Goal: Check status: Check status

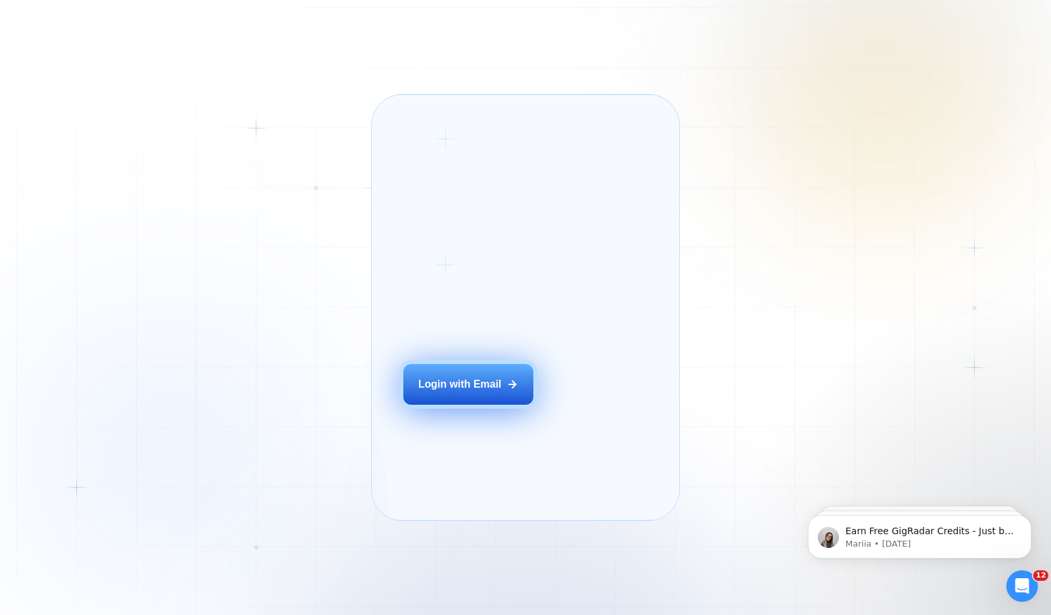
click at [470, 405] on button "Login with Email" at bounding box center [468, 384] width 130 height 41
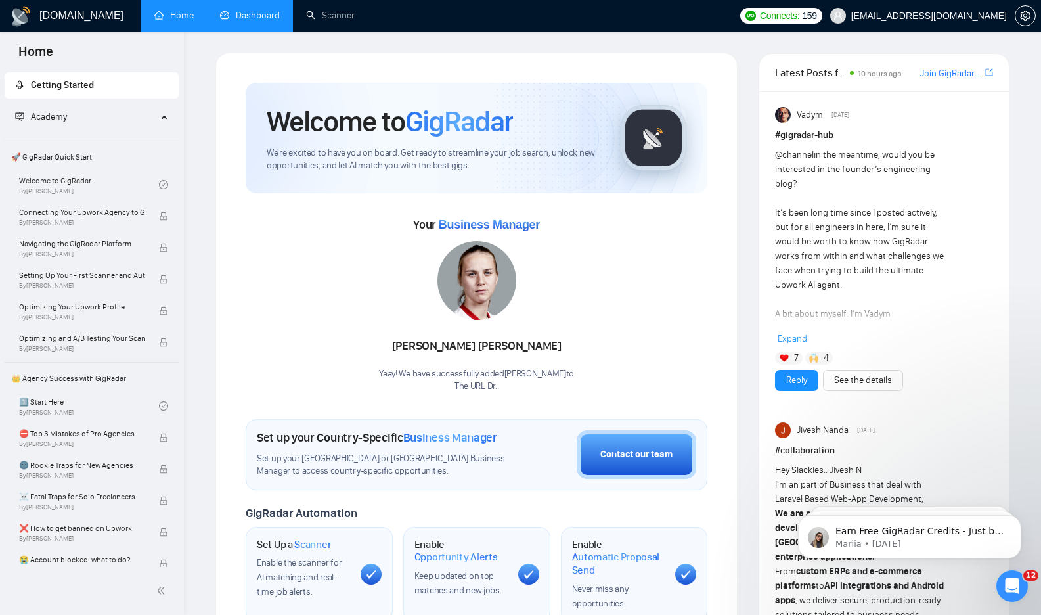
click at [277, 20] on link "Dashboard" at bounding box center [250, 15] width 60 height 11
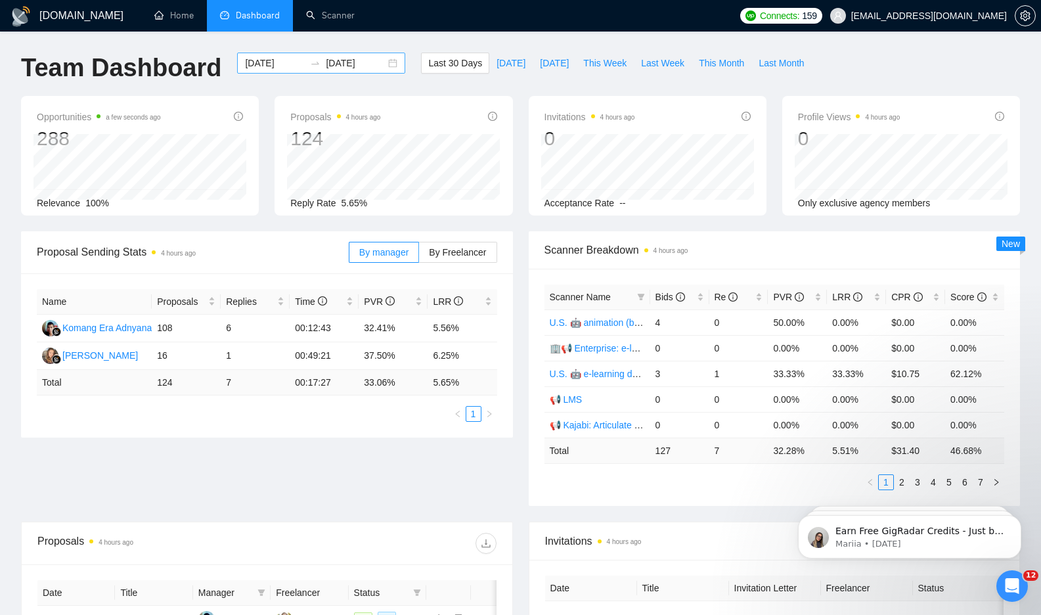
click at [245, 62] on input "[DATE]" at bounding box center [275, 63] width 60 height 14
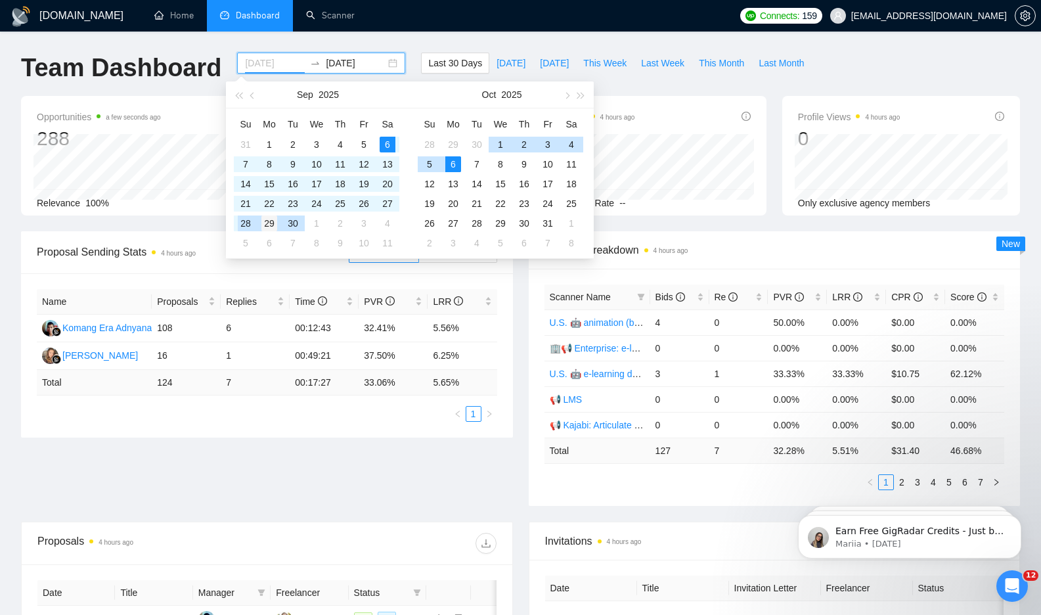
type input "[DATE]"
drag, startPoint x: 262, startPoint y: 223, endPoint x: 279, endPoint y: 196, distance: 31.6
click at [262, 223] on div "29" at bounding box center [269, 224] width 16 height 16
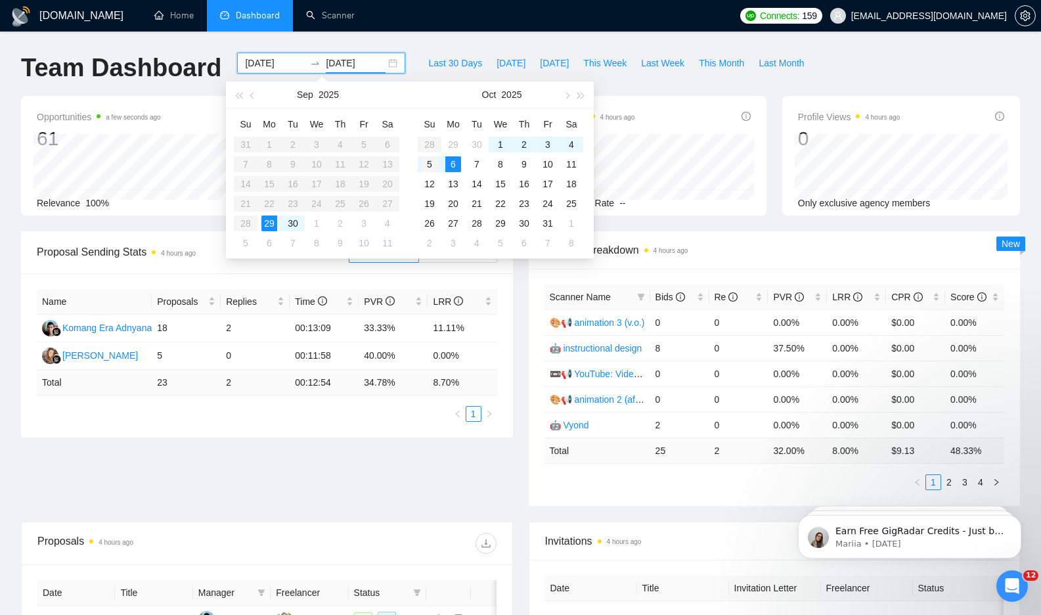
type input "[DATE]"
click at [431, 161] on div "5" at bounding box center [430, 164] width 16 height 16
